Goal: Check status: Check status

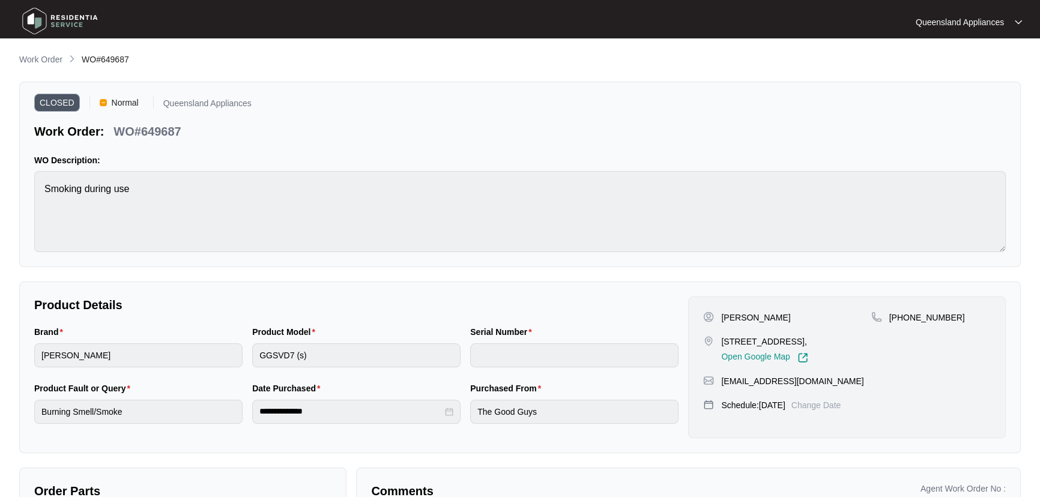
drag, startPoint x: 45, startPoint y: 56, endPoint x: 52, endPoint y: 62, distance: 8.9
click at [45, 56] on p "Work Order" at bounding box center [40, 59] width 43 height 12
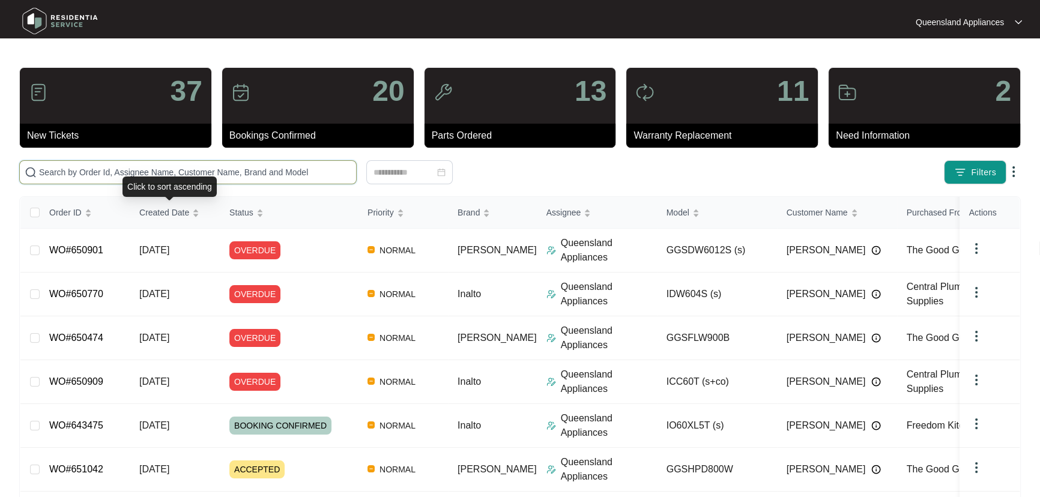
click at [240, 174] on input "text" at bounding box center [195, 172] width 312 height 13
paste input "645958"
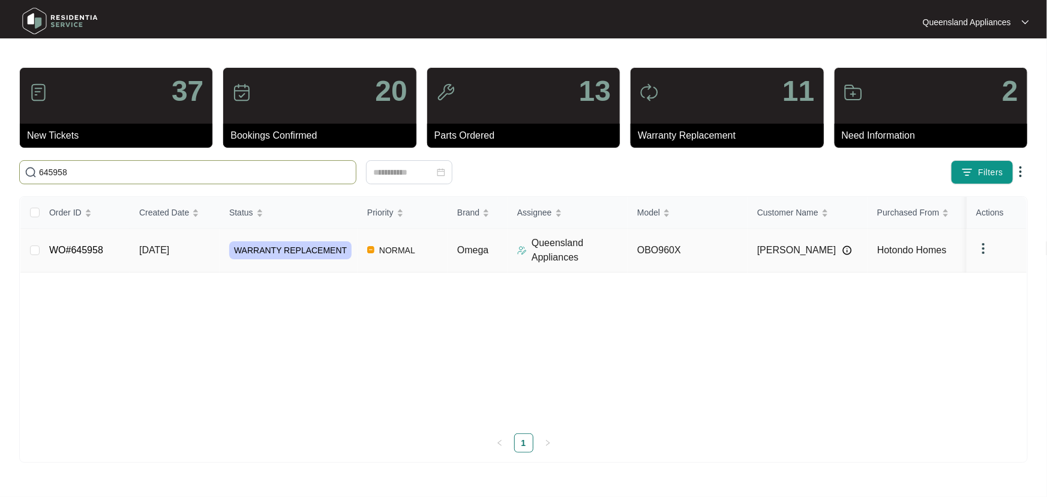
type input "645958"
click at [436, 259] on td "NORMAL" at bounding box center [403, 251] width 90 height 44
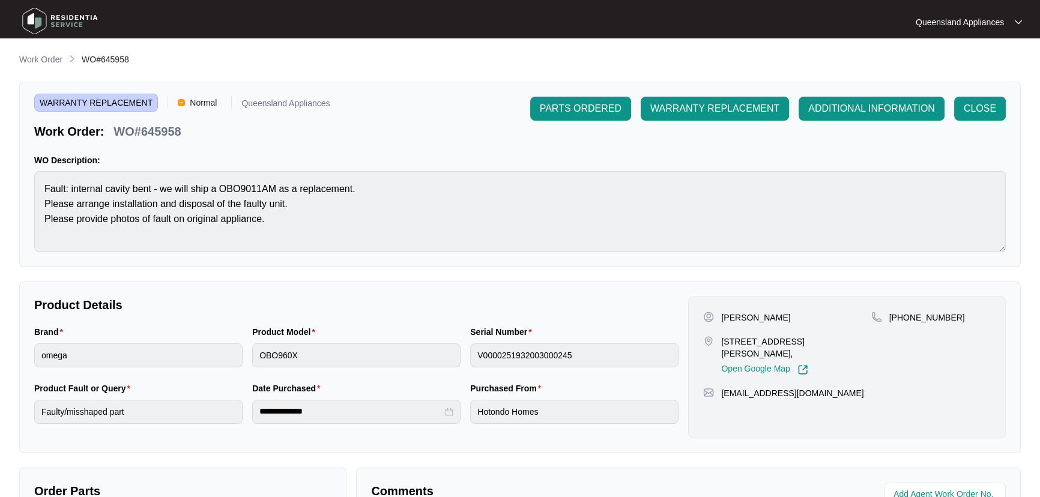
drag, startPoint x: 53, startPoint y: 63, endPoint x: 112, endPoint y: 59, distance: 58.3
click at [53, 63] on p "Work Order" at bounding box center [40, 59] width 43 height 12
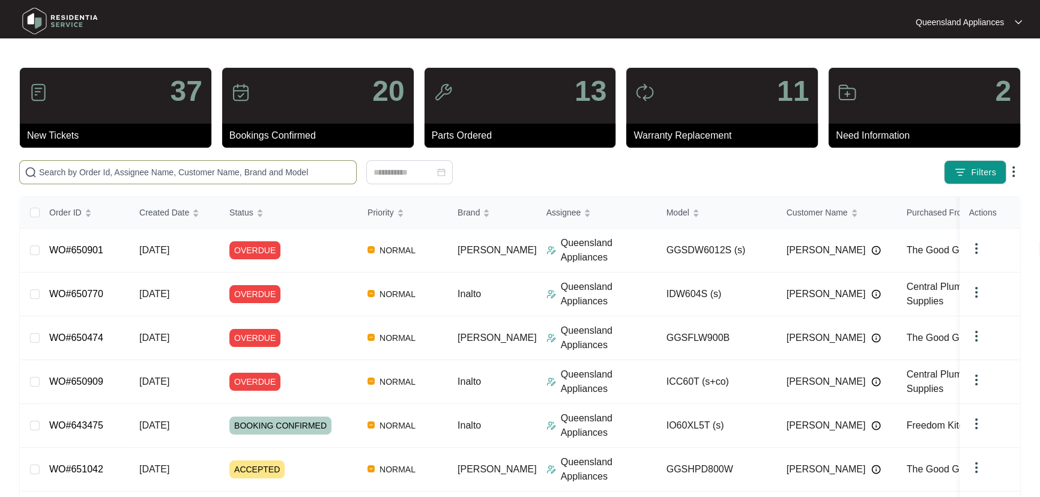
click at [275, 170] on input "text" at bounding box center [195, 172] width 312 height 13
paste input "646361"
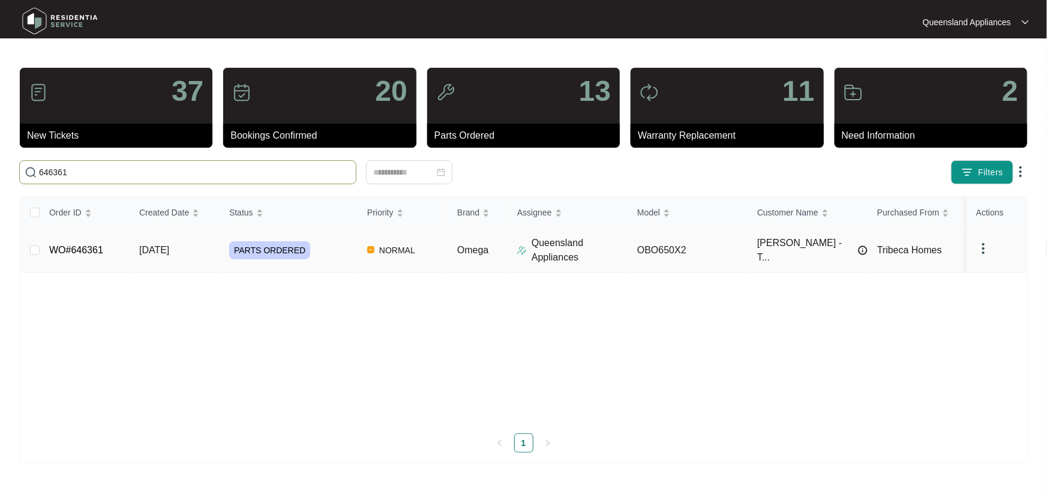
type input "646361"
click at [327, 250] on div "PARTS ORDERED" at bounding box center [293, 250] width 128 height 18
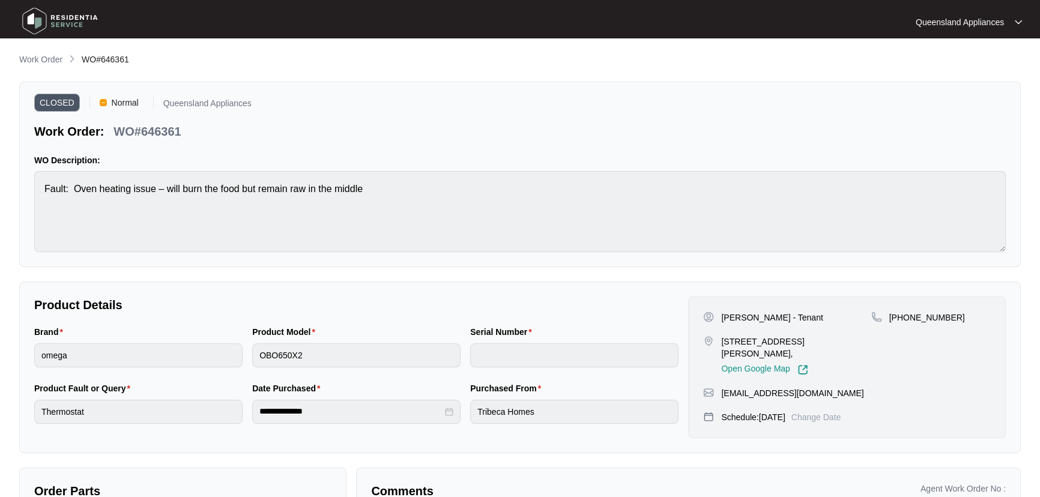
drag, startPoint x: 50, startPoint y: 55, endPoint x: 65, endPoint y: 57, distance: 15.1
click at [50, 55] on p "Work Order" at bounding box center [40, 59] width 43 height 12
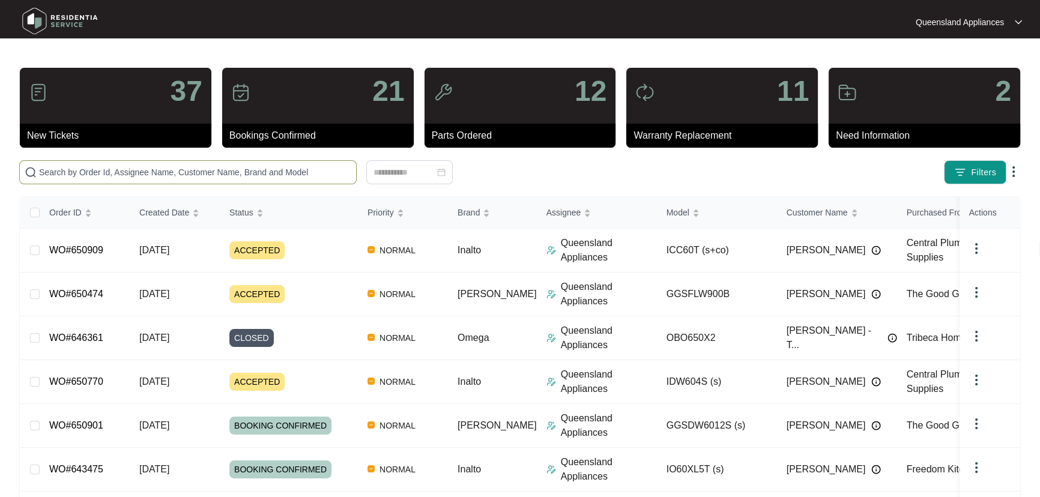
click at [261, 161] on span at bounding box center [187, 172] width 337 height 24
paste input "650909"
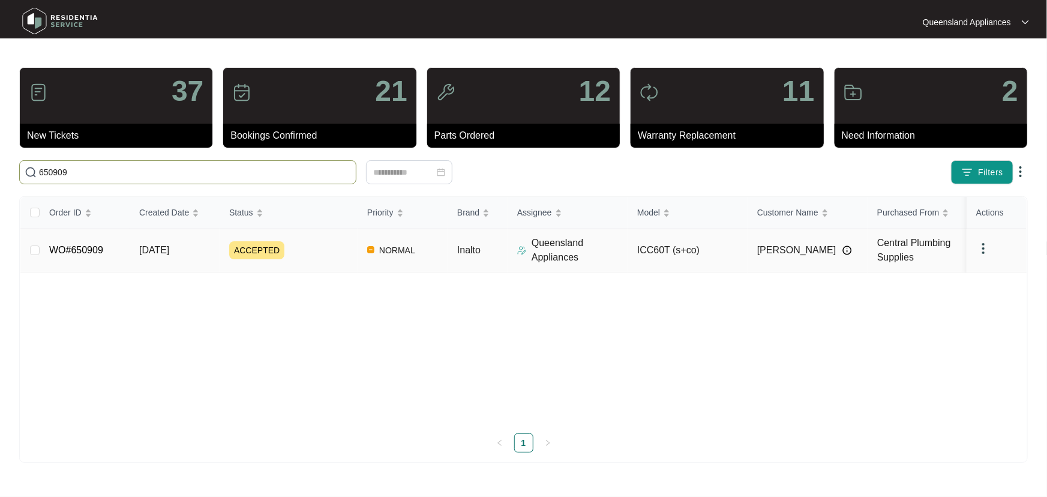
type input "650909"
click at [330, 244] on div "ACCEPTED" at bounding box center [293, 250] width 128 height 18
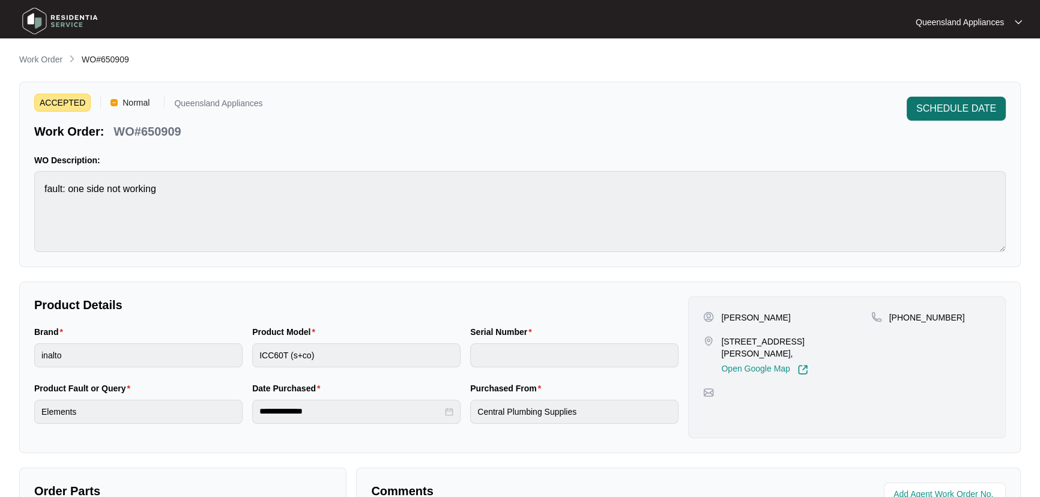
click at [936, 104] on span "SCHEDULE DATE" at bounding box center [956, 108] width 80 height 14
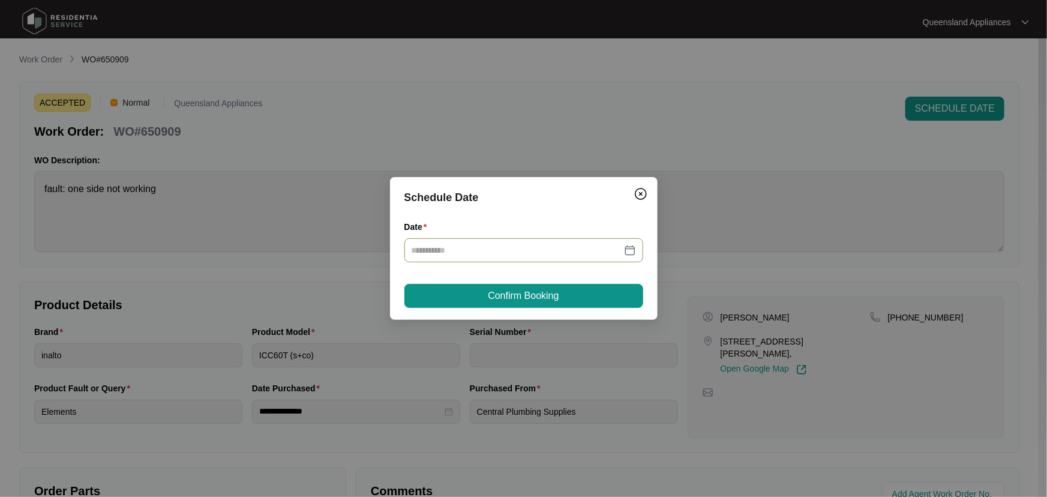
click at [630, 249] on div at bounding box center [524, 250] width 224 height 13
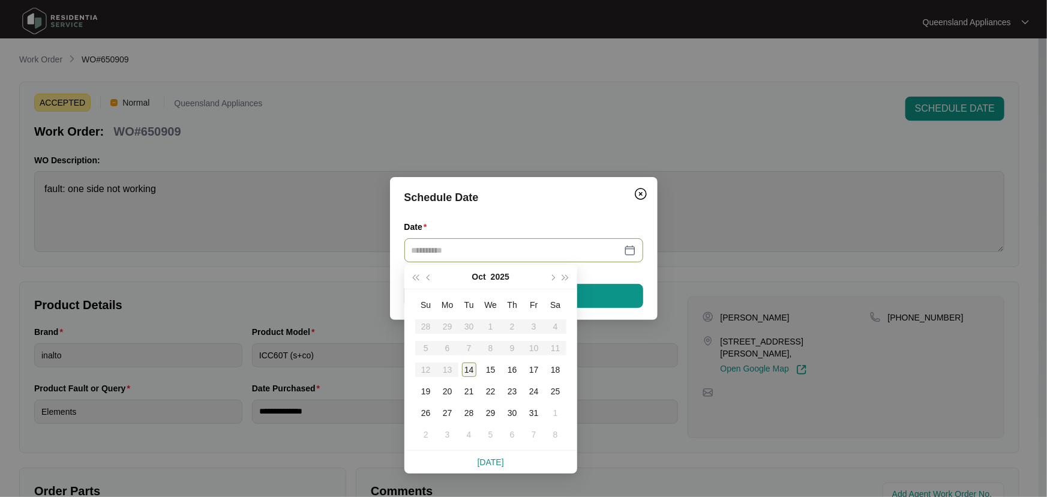
click at [470, 371] on div "14" at bounding box center [469, 370] width 14 height 14
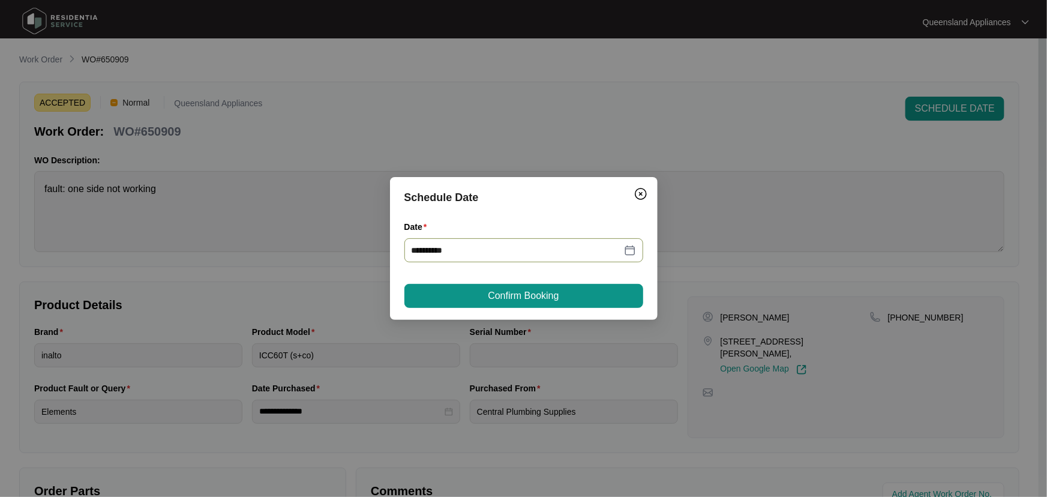
type input "**********"
click at [564, 297] on button "Confirm Booking" at bounding box center [524, 296] width 239 height 24
